Goal: Transaction & Acquisition: Book appointment/travel/reservation

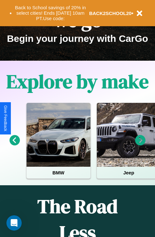
scroll to position [98, 0]
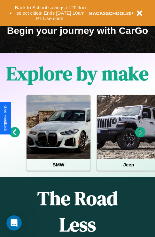
click at [140, 137] on icon at bounding box center [140, 132] width 11 height 11
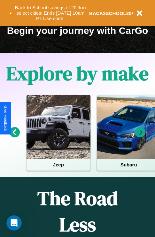
click at [140, 137] on icon at bounding box center [140, 132] width 11 height 11
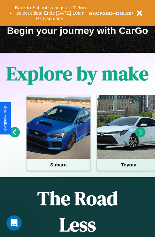
click at [14, 137] on icon at bounding box center [15, 132] width 11 height 11
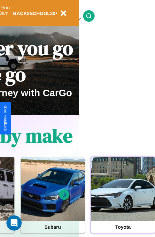
click at [123, 199] on div at bounding box center [123, 189] width 64 height 64
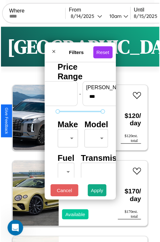
scroll to position [19, 0]
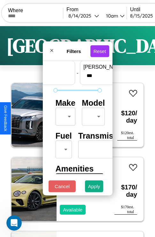
click at [64, 115] on body "CarGo Where From [DATE] 10am Until [DATE] 10am Become a Host Login Sign Up Dall…" at bounding box center [77, 132] width 155 height 264
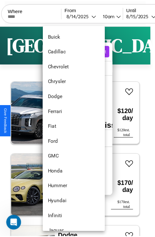
scroll to position [135, 0]
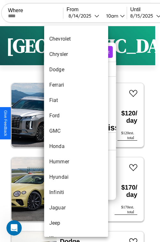
click at [64, 131] on li "GMC" at bounding box center [76, 130] width 64 height 15
type input "***"
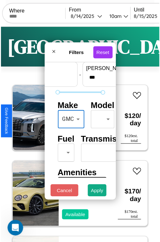
scroll to position [52, 20]
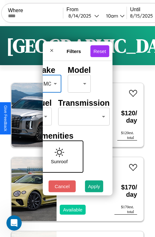
click at [83, 115] on body "CarGo Where From [DATE] 10am Until [DATE] 10am Become a Host Login Sign Up Dall…" at bounding box center [77, 132] width 155 height 264
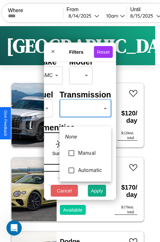
type input "******"
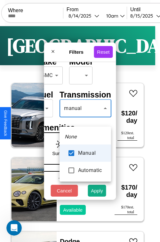
click at [85, 118] on div at bounding box center [80, 121] width 160 height 242
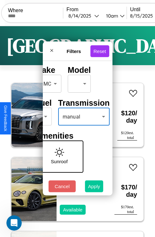
click at [94, 188] on button "Apply" at bounding box center [94, 187] width 19 height 12
